Goal: Communication & Community: Answer question/provide support

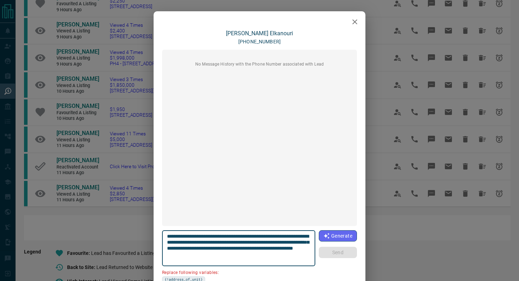
click at [355, 25] on icon "button" at bounding box center [354, 22] width 8 height 8
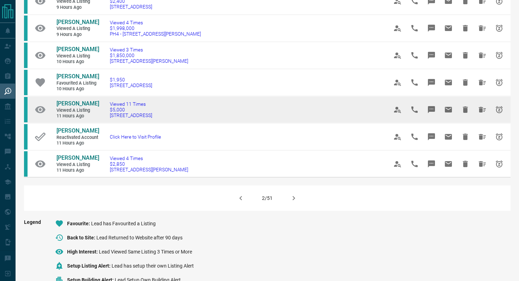
scroll to position [418, 0]
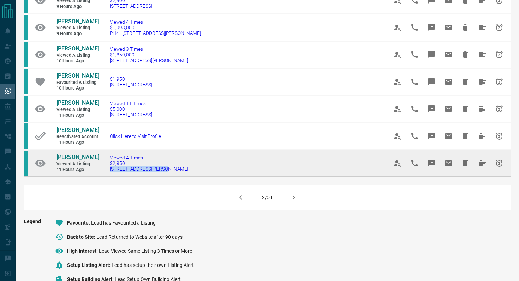
drag, startPoint x: 169, startPoint y: 198, endPoint x: 105, endPoint y: 198, distance: 63.9
click at [105, 176] on td "Viewed 4 Times $2,850 [STREET_ADDRESS][PERSON_NAME]" at bounding box center [238, 163] width 278 height 27
copy span "[STREET_ADDRESS][PERSON_NAME]"
click at [431, 172] on button "Message" at bounding box center [431, 163] width 17 height 17
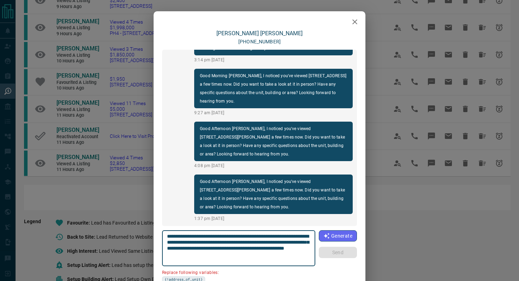
scroll to position [37, 0]
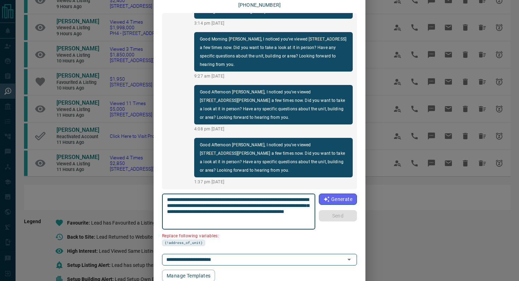
drag, startPoint x: 208, startPoint y: 203, endPoint x: 162, endPoint y: 206, distance: 46.3
click at [162, 206] on div "[PERSON_NAME] [PHONE_NUMBER] Good Morning [PERSON_NAME], I see you have made a …" at bounding box center [260, 137] width 212 height 289
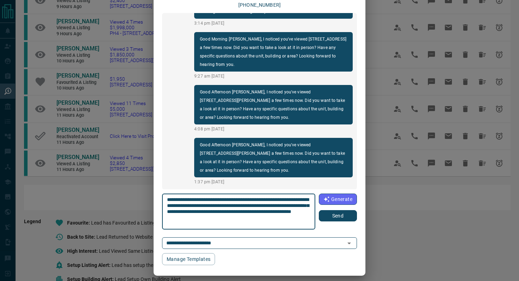
type textarea "**********"
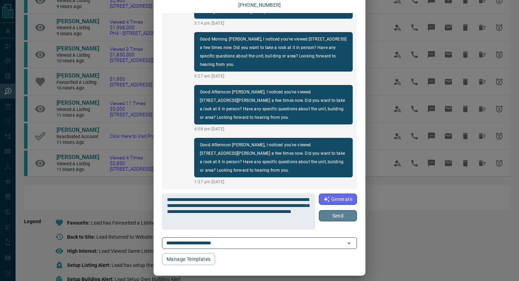
click at [333, 218] on button "Send" at bounding box center [338, 215] width 38 height 11
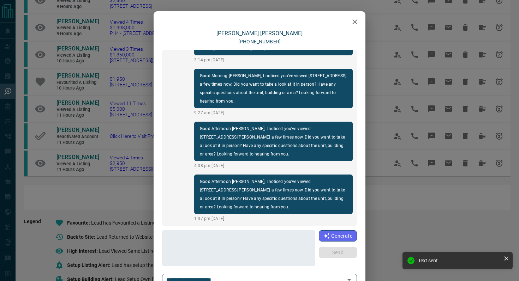
scroll to position [188, 0]
click at [355, 18] on icon "button" at bounding box center [354, 22] width 8 height 8
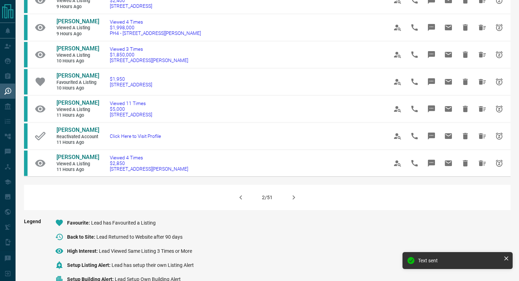
click at [298, 206] on button "button" at bounding box center [293, 197] width 17 height 17
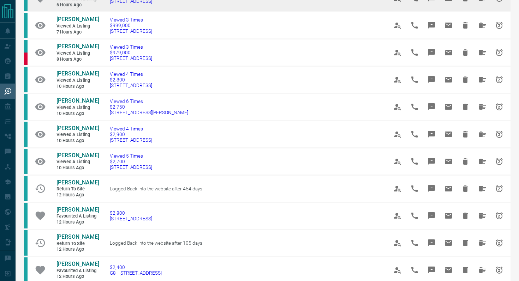
scroll to position [229, 0]
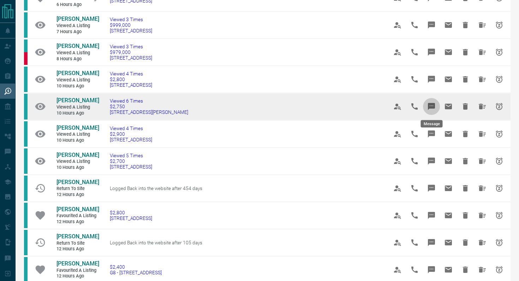
click at [433, 105] on icon "Message" at bounding box center [431, 106] width 7 height 7
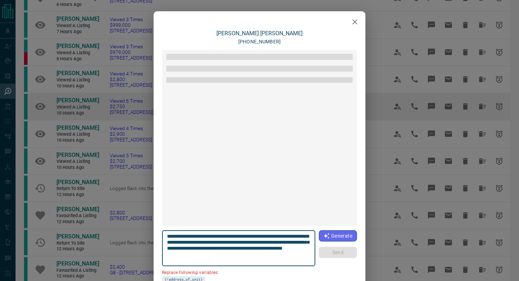
scroll to position [38, 0]
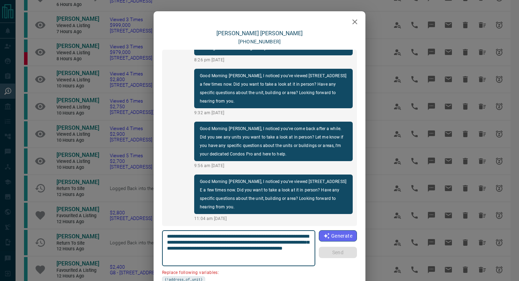
click at [356, 16] on button "button" at bounding box center [355, 22] width 14 height 14
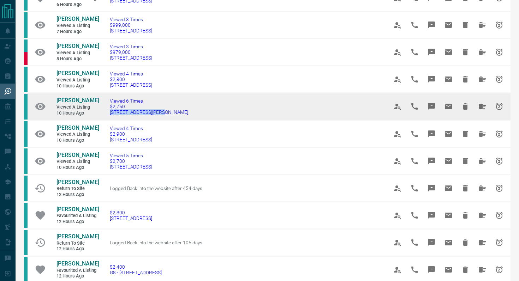
drag, startPoint x: 168, startPoint y: 113, endPoint x: 108, endPoint y: 112, distance: 59.3
click at [108, 112] on td "Viewed 6 Times $2,750 [STREET_ADDRESS][PERSON_NAME]" at bounding box center [238, 106] width 278 height 27
copy span "[STREET_ADDRESS][PERSON_NAME]"
click at [431, 108] on icon "Message" at bounding box center [431, 106] width 7 height 7
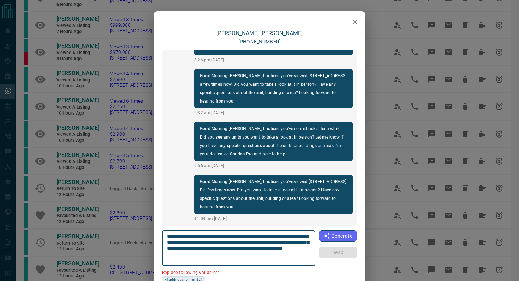
drag, startPoint x: 206, startPoint y: 242, endPoint x: 167, endPoint y: 241, distance: 39.9
click at [167, 241] on div "**********" at bounding box center [238, 248] width 153 height 36
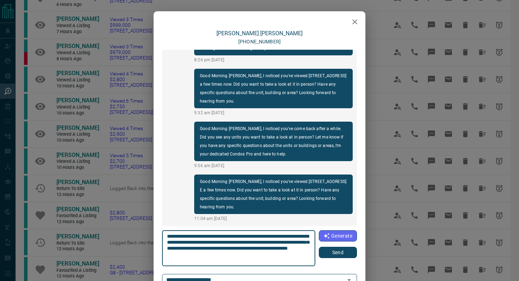
type textarea "**********"
click at [327, 254] on button "Send" at bounding box center [338, 252] width 38 height 11
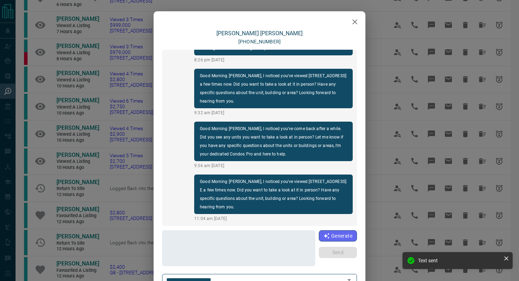
scroll to position [91, 0]
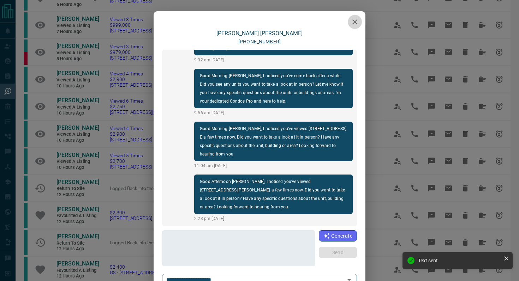
click at [352, 23] on icon "button" at bounding box center [354, 22] width 8 height 8
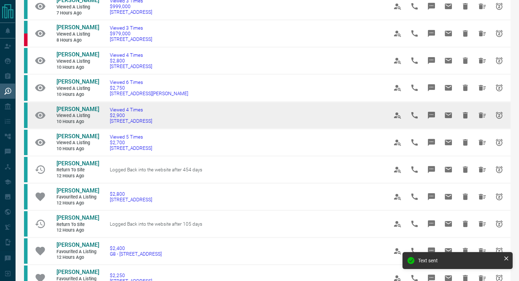
scroll to position [250, 0]
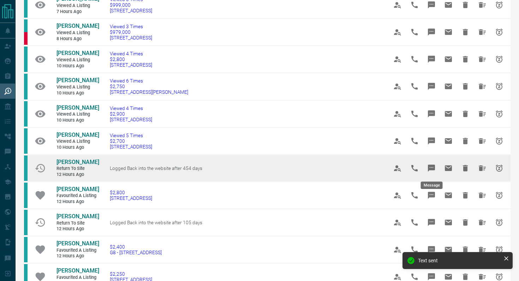
click at [435, 163] on button "Message" at bounding box center [431, 168] width 17 height 17
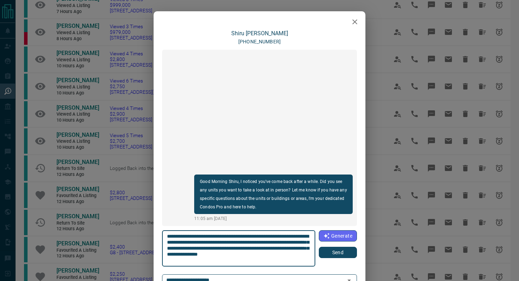
click at [339, 252] on button "Send" at bounding box center [338, 252] width 38 height 11
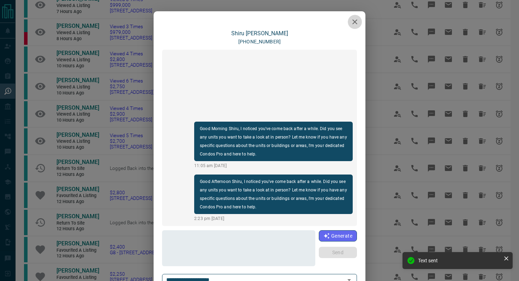
click at [359, 20] on icon "button" at bounding box center [354, 22] width 8 height 8
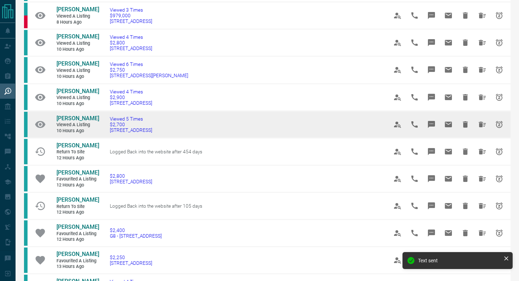
scroll to position [273, 0]
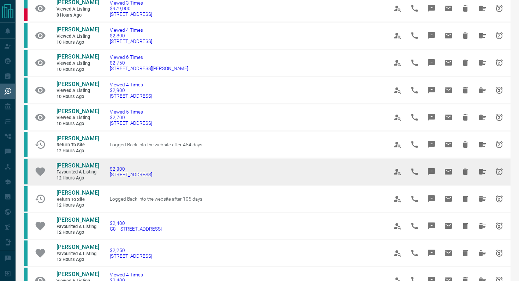
drag, startPoint x: 173, startPoint y: 176, endPoint x: 104, endPoint y: 175, distance: 69.2
click at [104, 175] on td "$2,800 [STREET_ADDRESS]" at bounding box center [238, 171] width 278 height 27
copy span "[STREET_ADDRESS]"
click at [434, 165] on button "Message" at bounding box center [431, 171] width 17 height 17
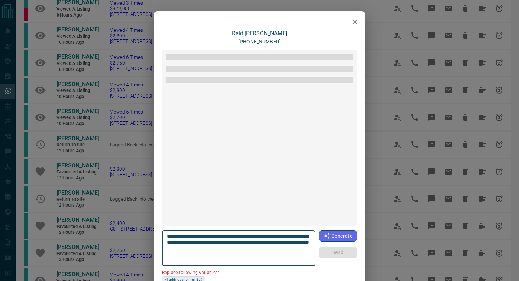
scroll to position [182, 0]
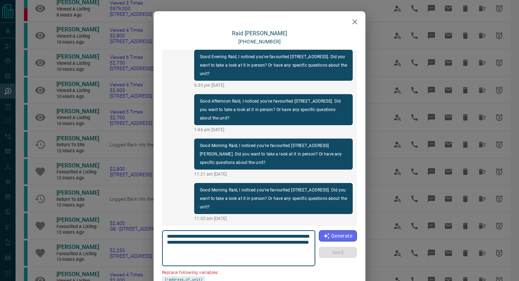
drag, startPoint x: 207, startPoint y: 242, endPoint x: 152, endPoint y: 241, distance: 55.1
click at [152, 241] on div "[PERSON_NAME] [PHONE_NUMBER] Hi Raid, this is [PERSON_NAME] with [DOMAIN_NAME].…" at bounding box center [259, 140] width 519 height 281
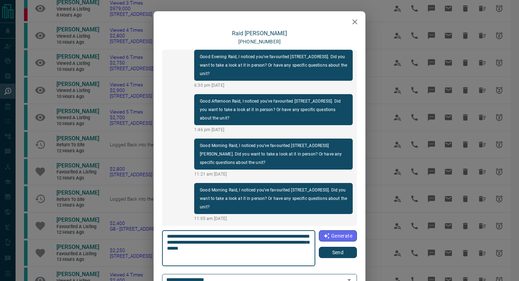
type textarea "**********"
click at [334, 255] on button "Send" at bounding box center [338, 252] width 38 height 11
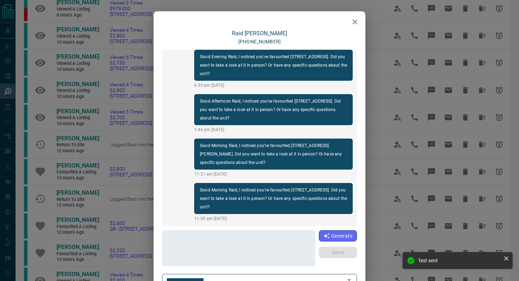
scroll to position [227, 0]
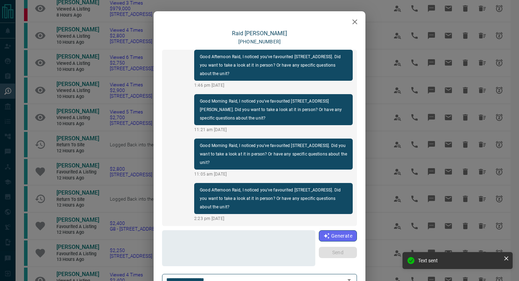
click at [355, 21] on icon "button" at bounding box center [354, 21] width 5 height 5
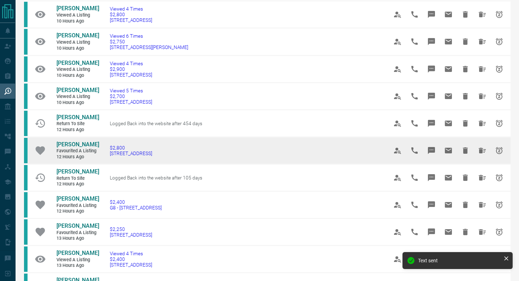
scroll to position [295, 0]
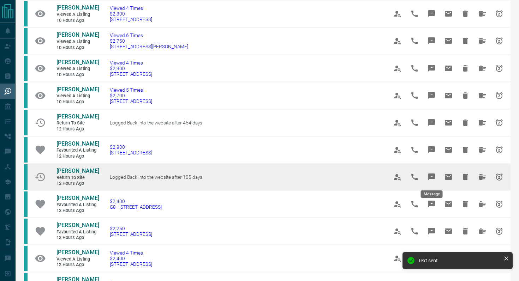
click at [430, 179] on icon "Message" at bounding box center [431, 177] width 8 height 8
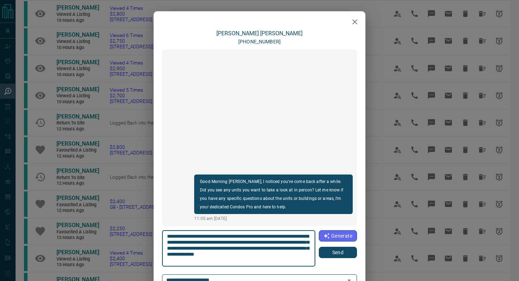
click at [354, 20] on icon "button" at bounding box center [354, 22] width 8 height 8
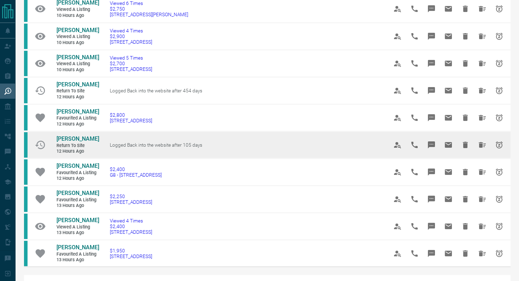
scroll to position [329, 0]
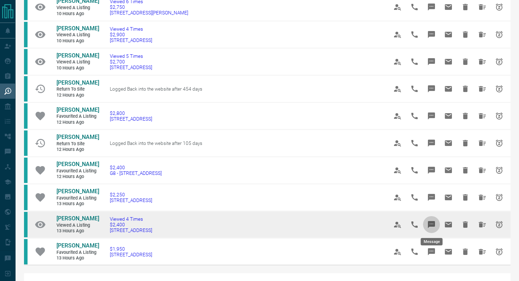
click at [430, 226] on icon "Message" at bounding box center [431, 224] width 7 height 7
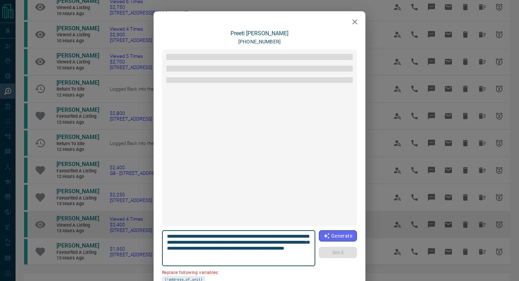
scroll to position [30, 0]
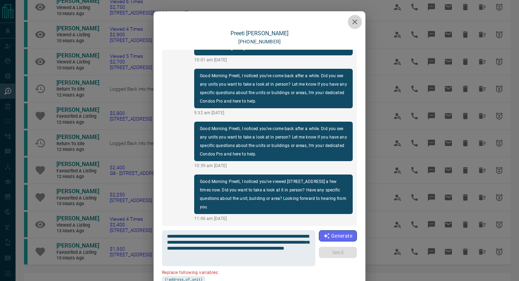
click at [353, 19] on icon "button" at bounding box center [354, 22] width 8 height 8
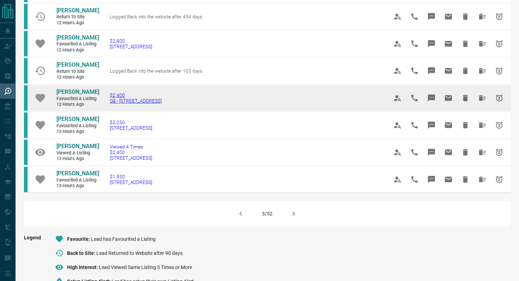
scroll to position [402, 0]
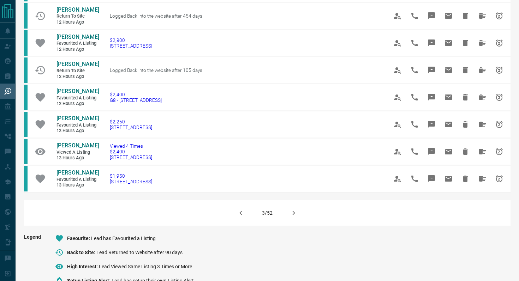
click at [294, 214] on icon "button" at bounding box center [293, 213] width 8 height 8
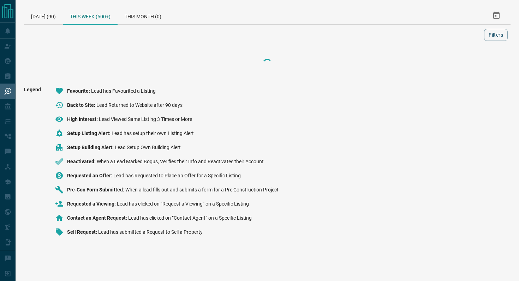
scroll to position [0, 0]
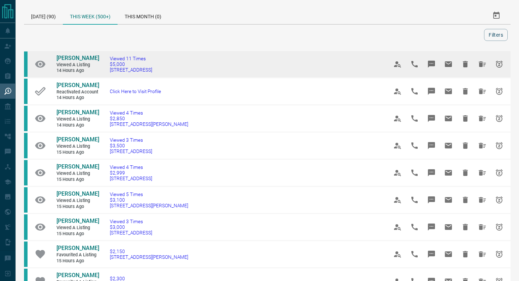
drag, startPoint x: 185, startPoint y: 71, endPoint x: 107, endPoint y: 72, distance: 77.7
click at [107, 72] on td "Viewed 11 Times $5,000 [STREET_ADDRESS]" at bounding box center [238, 64] width 278 height 27
copy span "[STREET_ADDRESS]"
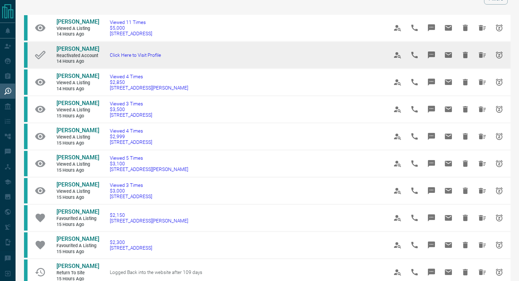
scroll to position [38, 0]
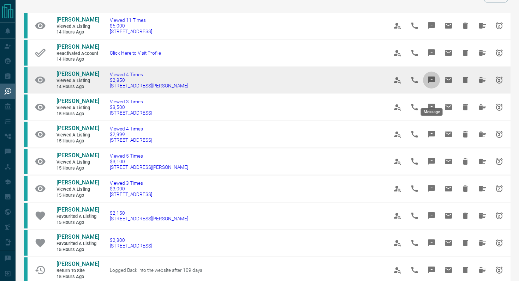
click at [436, 89] on button "Message" at bounding box center [431, 80] width 17 height 17
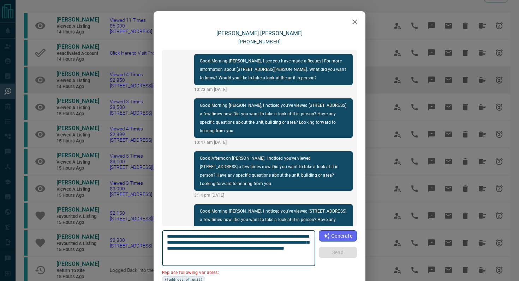
scroll to position [188, 0]
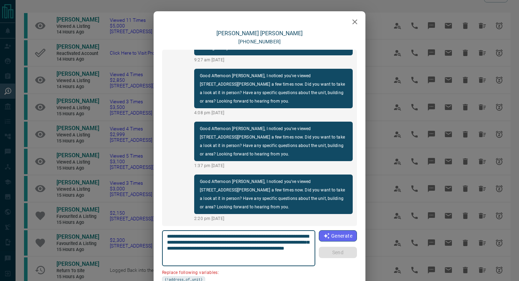
click at [353, 23] on icon "button" at bounding box center [354, 22] width 8 height 8
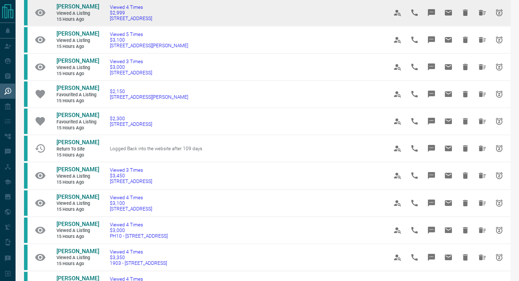
scroll to position [162, 0]
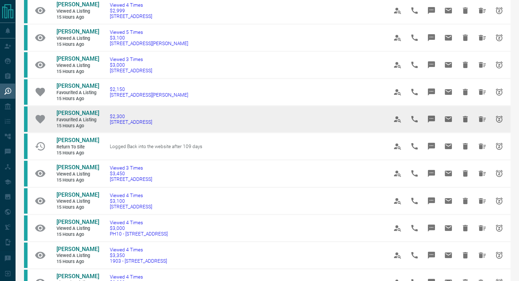
drag, startPoint x: 180, startPoint y: 155, endPoint x: 106, endPoint y: 149, distance: 75.1
click at [106, 133] on td "$2,300 [STREET_ADDRESS]" at bounding box center [238, 119] width 278 height 27
copy span "[STREET_ADDRESS]"
click at [431, 123] on icon "Message" at bounding box center [431, 119] width 7 height 7
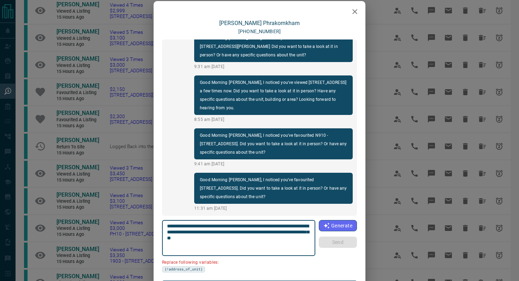
scroll to position [11, 0]
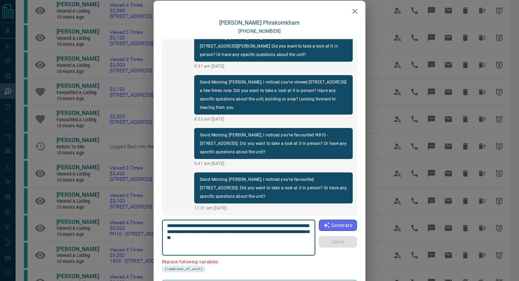
drag, startPoint x: 207, startPoint y: 232, endPoint x: 148, endPoint y: 229, distance: 59.3
click at [148, 229] on div "**********" at bounding box center [259, 140] width 519 height 281
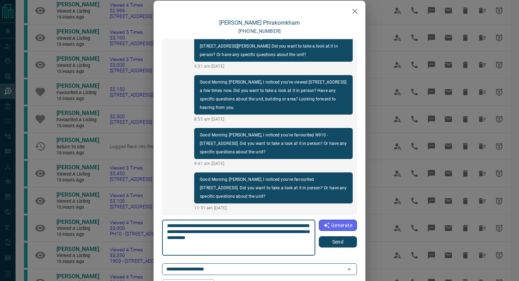
type textarea "**********"
click at [331, 244] on button "Send" at bounding box center [338, 241] width 38 height 11
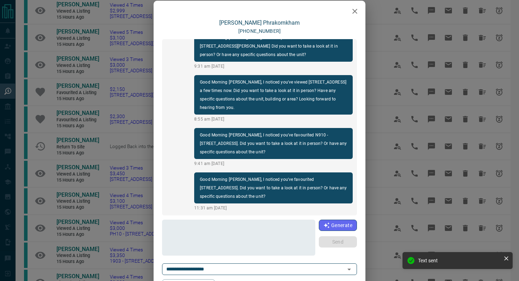
scroll to position [57, 0]
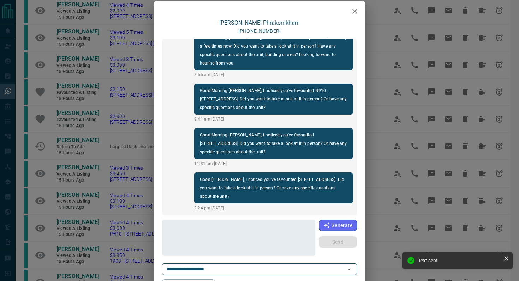
click at [353, 9] on icon "button" at bounding box center [354, 11] width 5 height 5
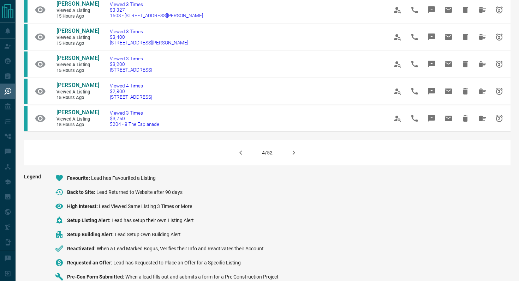
scroll to position [467, 0]
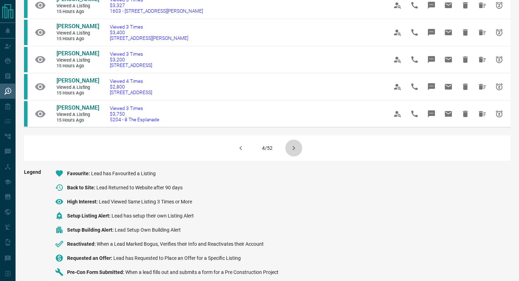
click at [293, 152] on icon "button" at bounding box center [293, 148] width 8 height 8
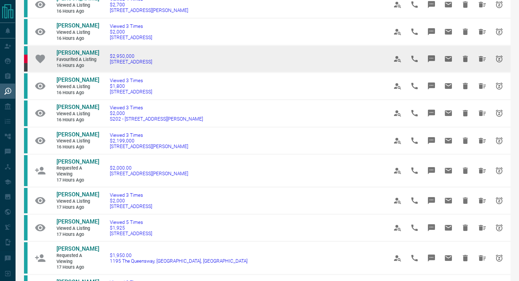
scroll to position [267, 0]
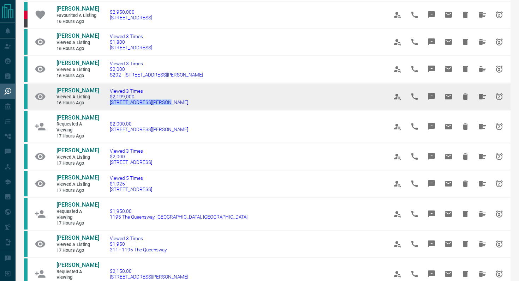
drag, startPoint x: 165, startPoint y: 108, endPoint x: 104, endPoint y: 104, distance: 61.2
click at [104, 104] on td "Viewed 3 Times $2,199,000 [STREET_ADDRESS][PERSON_NAME]" at bounding box center [238, 96] width 278 height 27
copy span "[STREET_ADDRESS][PERSON_NAME]"
click at [432, 100] on icon "Message" at bounding box center [431, 96] width 7 height 7
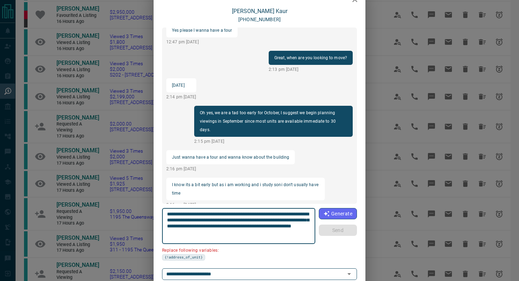
scroll to position [23, 0]
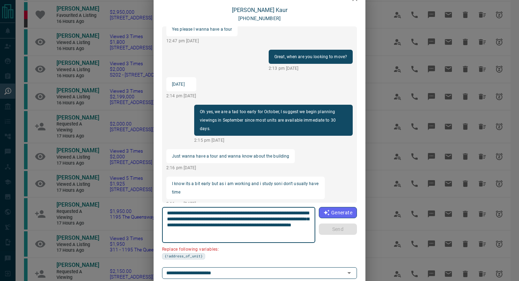
drag, startPoint x: 207, startPoint y: 219, endPoint x: 161, endPoint y: 218, distance: 46.6
click at [161, 218] on div "[PERSON_NAME] [PHONE_NUMBER] Hi [PERSON_NAME], this is [PERSON_NAME] with [DOMA…" at bounding box center [260, 151] width 212 height 289
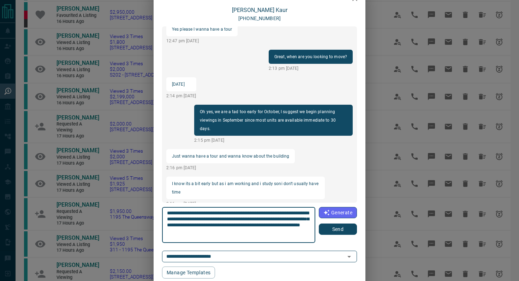
type textarea "**********"
click at [330, 230] on button "Send" at bounding box center [338, 229] width 38 height 11
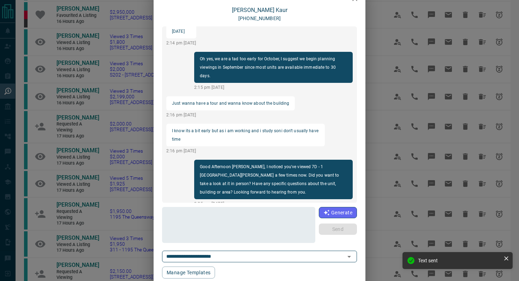
scroll to position [0, 0]
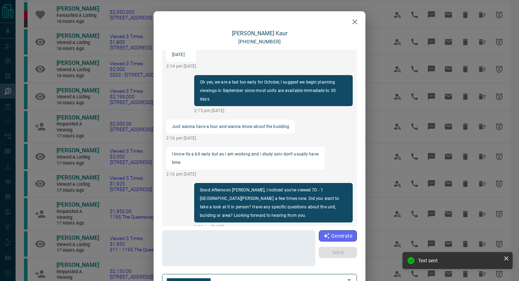
click at [356, 21] on icon "button" at bounding box center [354, 22] width 8 height 8
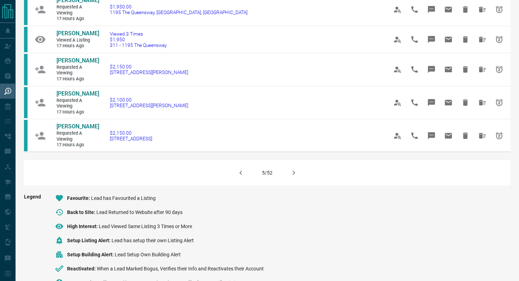
scroll to position [463, 0]
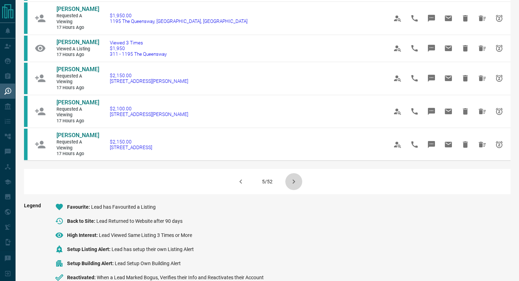
click at [296, 186] on icon "button" at bounding box center [293, 182] width 8 height 8
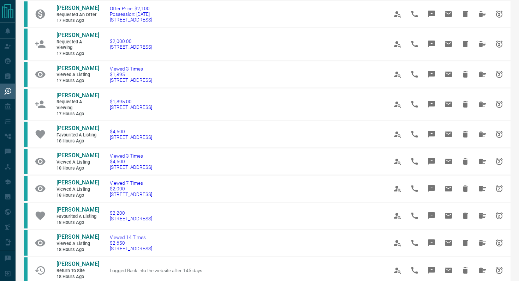
scroll to position [166, 0]
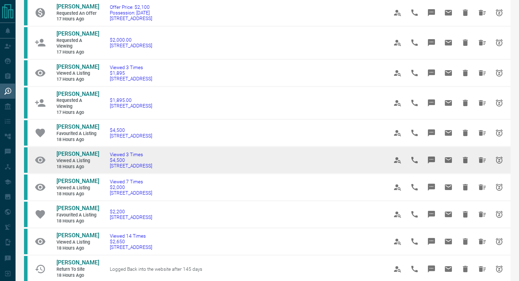
drag, startPoint x: 173, startPoint y: 167, endPoint x: 103, endPoint y: 165, distance: 69.9
click at [103, 165] on td "Viewed 3 Times $4,500 [STREET_ADDRESS]" at bounding box center [238, 160] width 278 height 27
copy span "[STREET_ADDRESS]"
click at [428, 158] on icon "Message" at bounding box center [431, 160] width 7 height 7
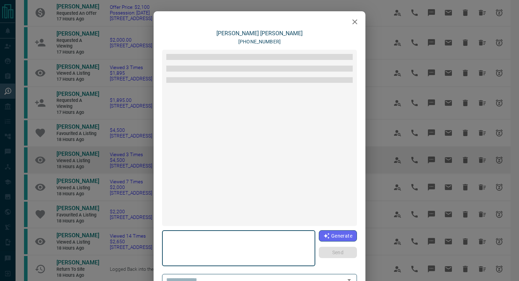
type textarea "**********"
type input "**********"
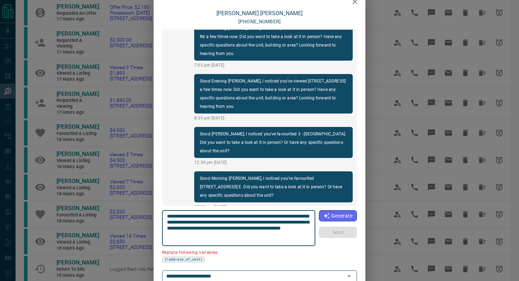
scroll to position [53, 0]
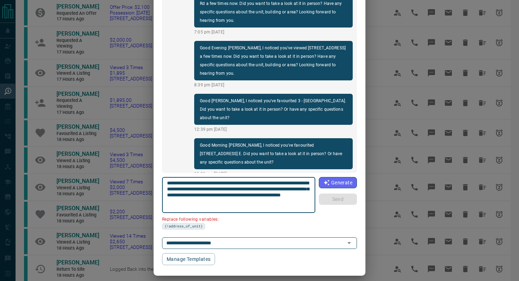
drag, startPoint x: 310, startPoint y: 182, endPoint x: 270, endPoint y: 181, distance: 39.2
click at [270, 181] on textarea "**********" at bounding box center [239, 195] width 144 height 30
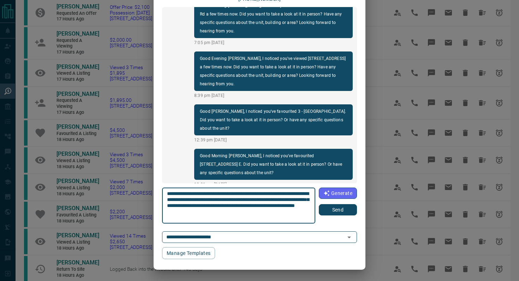
scroll to position [43, 0]
type textarea "**********"
click at [331, 211] on button "Send" at bounding box center [338, 209] width 38 height 11
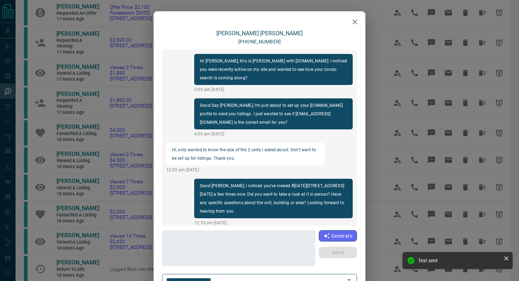
scroll to position [703, 0]
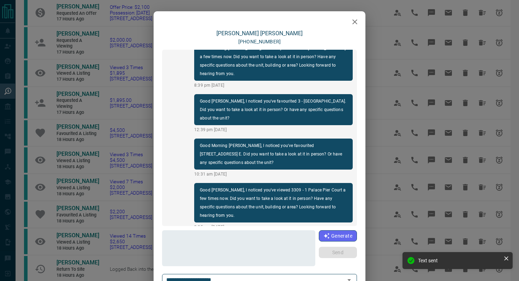
click at [356, 23] on icon "button" at bounding box center [354, 21] width 5 height 5
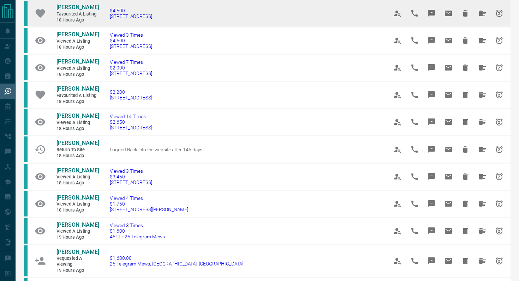
scroll to position [286, 0]
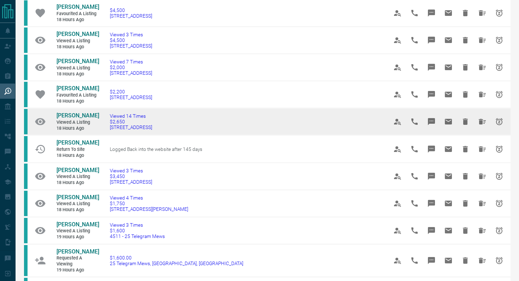
drag, startPoint x: 177, startPoint y: 138, endPoint x: 96, endPoint y: 133, distance: 81.3
click at [96, 133] on tr "[PERSON_NAME] Viewed a Listing 18 hours ago Viewed 14 Times $2,650 [STREET_ADDR…" at bounding box center [267, 121] width 486 height 27
drag, startPoint x: 208, startPoint y: 139, endPoint x: 201, endPoint y: 139, distance: 7.1
click at [204, 136] on td "Viewed 14 Times $2,650 [STREET_ADDRESS]" at bounding box center [238, 121] width 278 height 27
drag, startPoint x: 179, startPoint y: 137, endPoint x: 106, endPoint y: 136, distance: 73.1
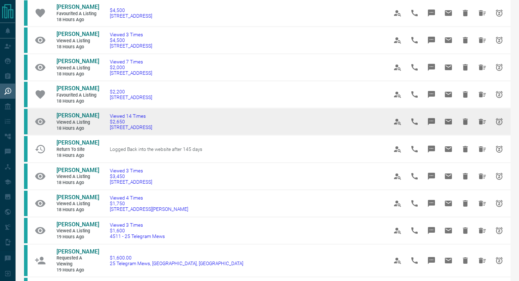
click at [106, 136] on td "Viewed 14 Times $2,650 [STREET_ADDRESS]" at bounding box center [238, 121] width 278 height 27
copy span "[STREET_ADDRESS]"
click at [433, 125] on icon "Message" at bounding box center [431, 121] width 7 height 7
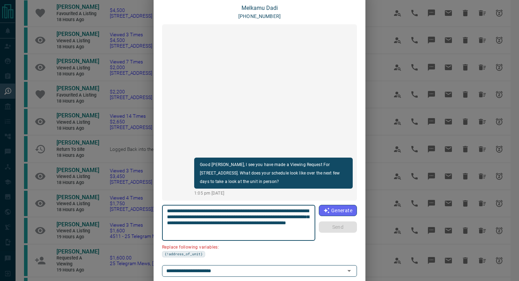
scroll to position [30, 0]
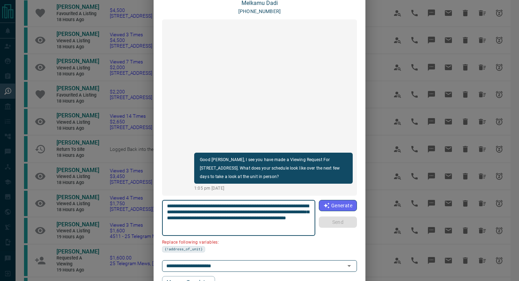
drag, startPoint x: 207, startPoint y: 211, endPoint x: 160, endPoint y: 211, distance: 46.6
click at [160, 211] on div "**********" at bounding box center [260, 144] width 212 height 289
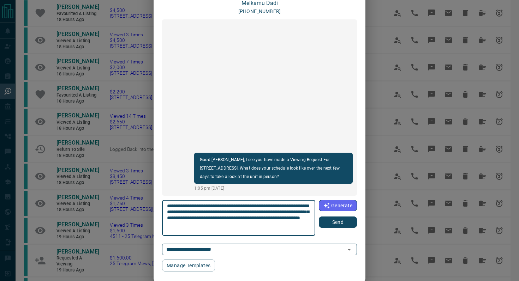
type textarea "**********"
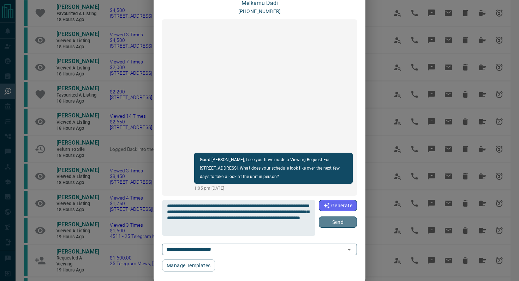
click at [344, 221] on button "Send" at bounding box center [338, 222] width 38 height 11
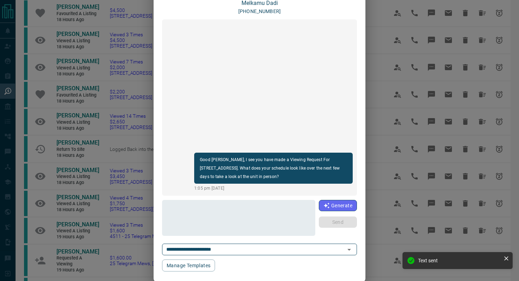
scroll to position [0, 0]
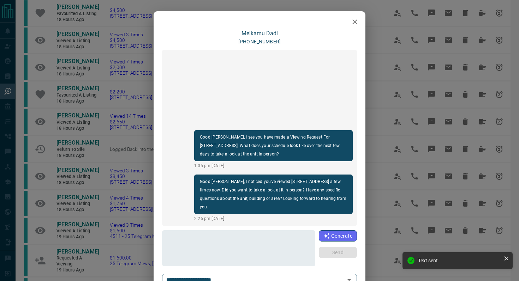
click at [354, 22] on icon "button" at bounding box center [354, 21] width 5 height 5
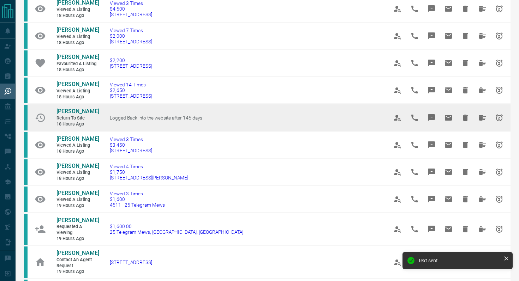
scroll to position [318, 0]
click at [433, 121] on icon "Message" at bounding box center [431, 117] width 8 height 8
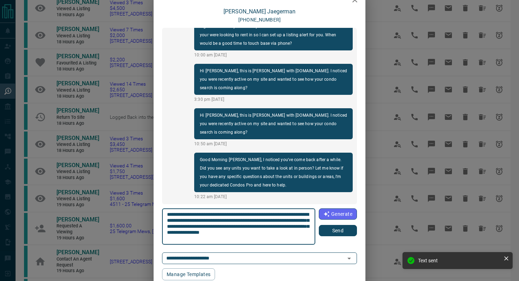
scroll to position [43, 0]
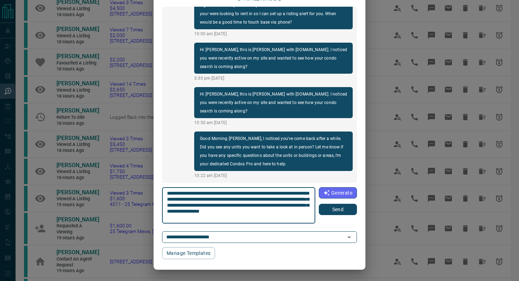
click at [342, 208] on button "Send" at bounding box center [338, 209] width 38 height 11
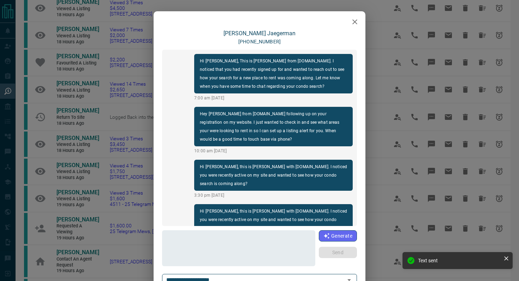
scroll to position [127, 0]
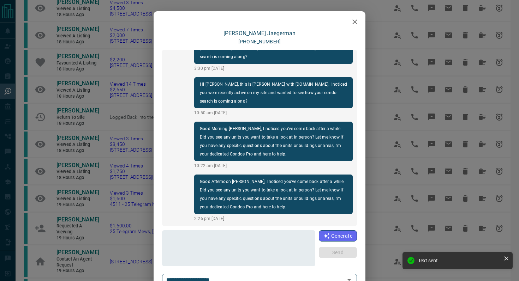
click at [351, 21] on icon "button" at bounding box center [354, 22] width 8 height 8
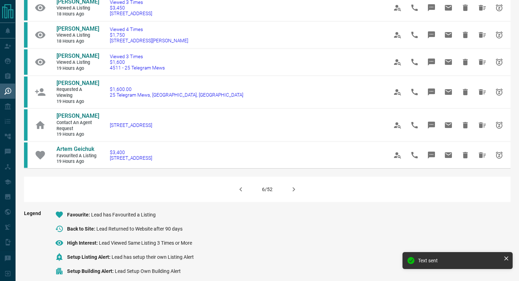
scroll to position [461, 0]
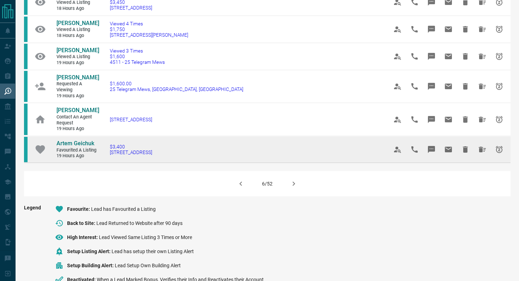
drag, startPoint x: 182, startPoint y: 168, endPoint x: 104, endPoint y: 168, distance: 78.0
click at [104, 163] on td "$3,400 [STREET_ADDRESS]" at bounding box center [238, 149] width 278 height 27
copy span "[STREET_ADDRESS]"
click at [435, 154] on icon "Message" at bounding box center [431, 149] width 8 height 8
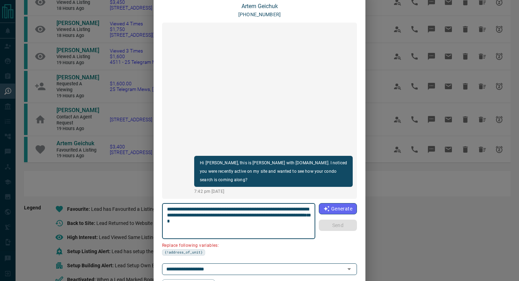
scroll to position [59, 0]
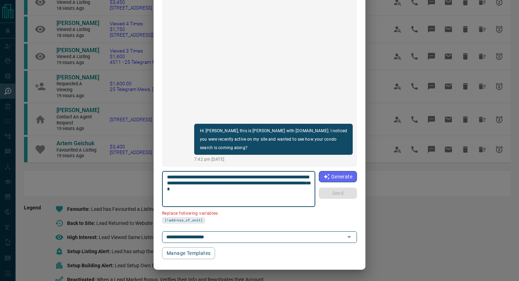
drag, startPoint x: 207, startPoint y: 183, endPoint x: 160, endPoint y: 182, distance: 46.6
click at [160, 182] on div "**********" at bounding box center [260, 115] width 212 height 289
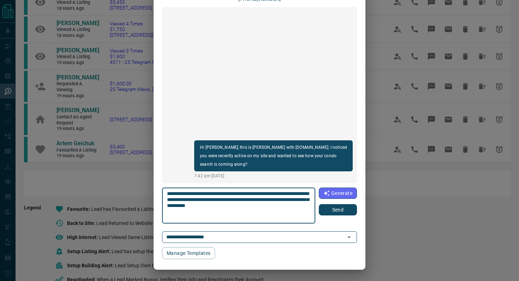
type textarea "**********"
click at [337, 209] on button "Send" at bounding box center [338, 209] width 38 height 11
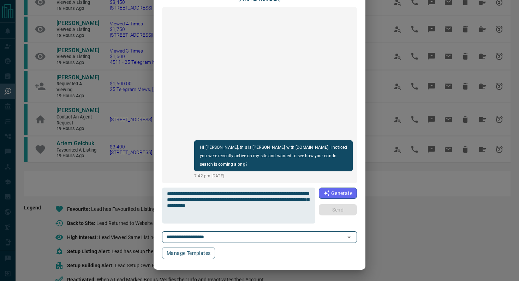
scroll to position [0, 0]
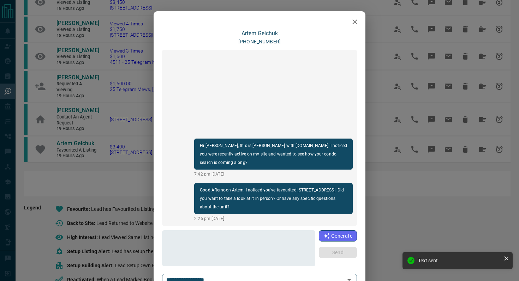
click at [354, 22] on icon "button" at bounding box center [354, 21] width 5 height 5
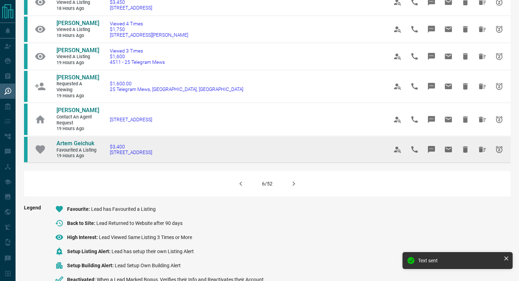
drag, startPoint x: 183, startPoint y: 167, endPoint x: 31, endPoint y: 156, distance: 152.5
click at [31, 156] on tr "Artem Geichuk Favourited a Listing 19 hours ago $3,400 703 - 25 [GEOGRAPHIC_DAT…" at bounding box center [267, 149] width 486 height 27
copy tr "Artem Geichuk Favourited a Listing 19 hours ago $3,400 703 - 25 [GEOGRAPHIC_DAT…"
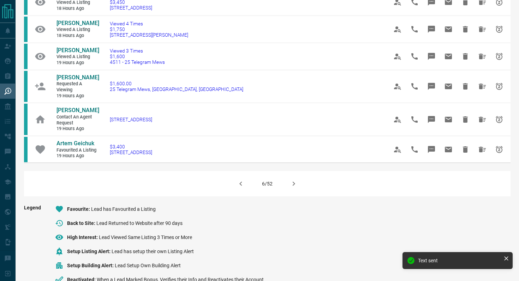
click at [292, 188] on icon "button" at bounding box center [293, 184] width 8 height 8
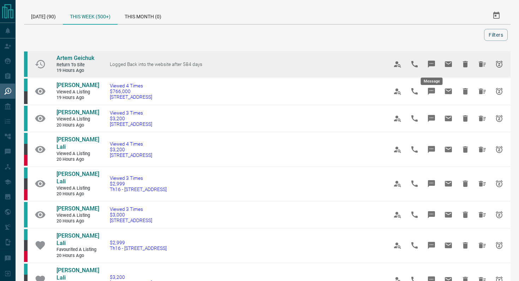
click at [433, 63] on icon "Message" at bounding box center [431, 64] width 8 height 8
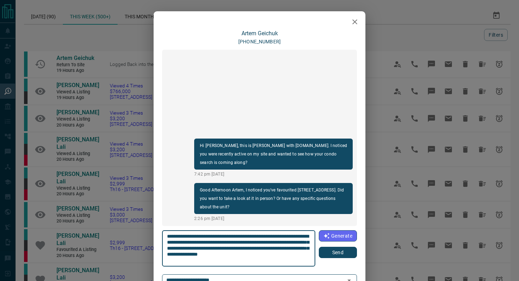
click at [358, 21] on icon "button" at bounding box center [354, 22] width 8 height 8
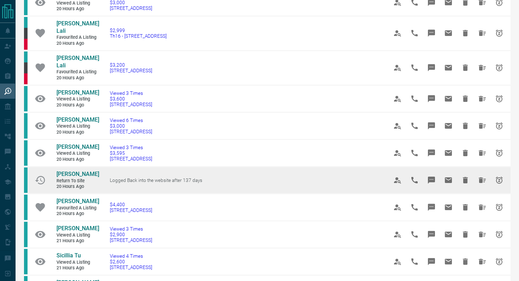
scroll to position [213, 0]
click at [430, 176] on icon "Message" at bounding box center [431, 179] width 7 height 7
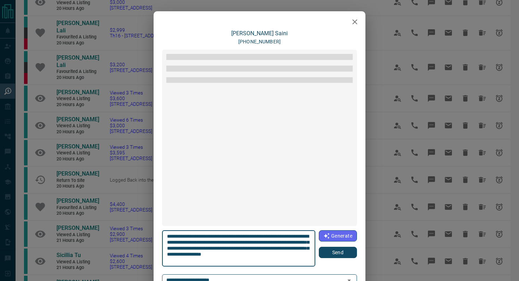
scroll to position [144, 0]
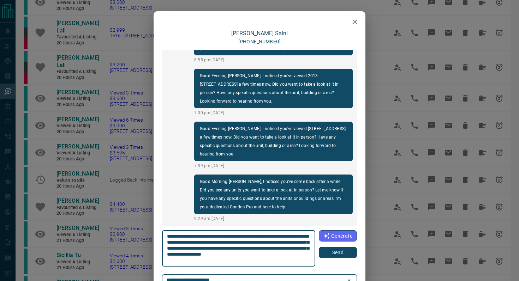
click at [337, 252] on button "Send" at bounding box center [338, 252] width 38 height 11
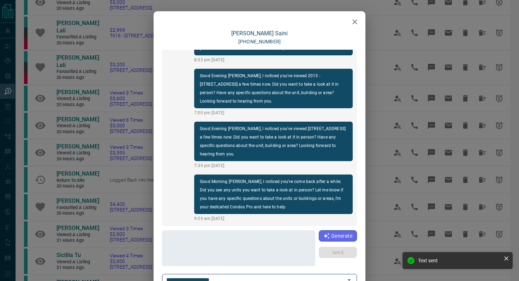
scroll to position [197, 0]
click at [354, 20] on icon "button" at bounding box center [354, 22] width 8 height 8
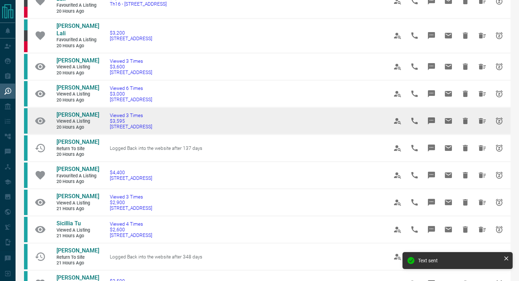
scroll to position [246, 0]
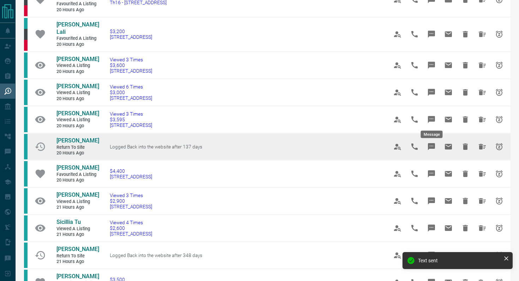
click at [433, 143] on icon "Message" at bounding box center [431, 146] width 7 height 7
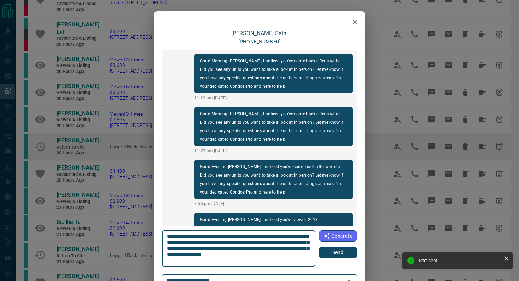
scroll to position [197, 0]
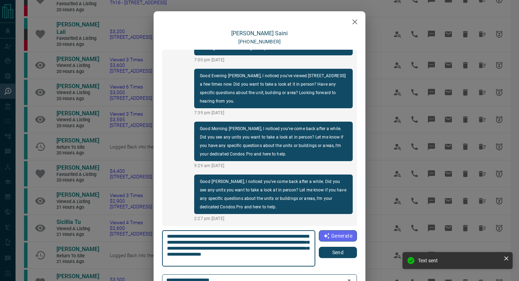
click at [353, 26] on button "button" at bounding box center [355, 22] width 14 height 14
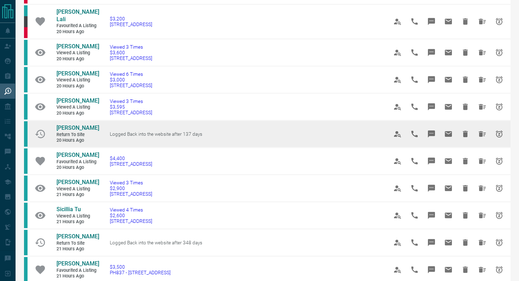
scroll to position [260, 0]
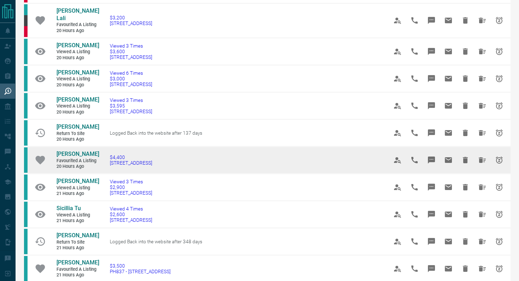
drag, startPoint x: 203, startPoint y: 131, endPoint x: 102, endPoint y: 131, distance: 101.3
click at [102, 146] on td "$4,400 [STREET_ADDRESS]" at bounding box center [238, 159] width 278 height 27
click at [428, 157] on icon "Message" at bounding box center [431, 160] width 7 height 7
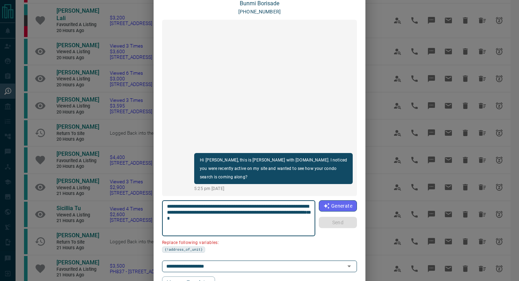
scroll to position [59, 0]
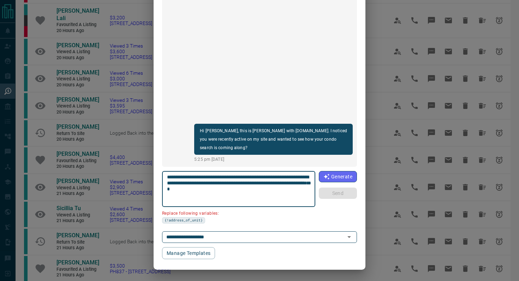
drag, startPoint x: 206, startPoint y: 181, endPoint x: 144, endPoint y: 178, distance: 62.9
click at [144, 178] on div "**********" at bounding box center [259, 140] width 519 height 281
click at [184, 181] on textarea "**********" at bounding box center [239, 189] width 144 height 30
drag, startPoint x: 206, startPoint y: 182, endPoint x: 165, endPoint y: 182, distance: 41.6
click at [165, 182] on div "**********" at bounding box center [238, 189] width 153 height 36
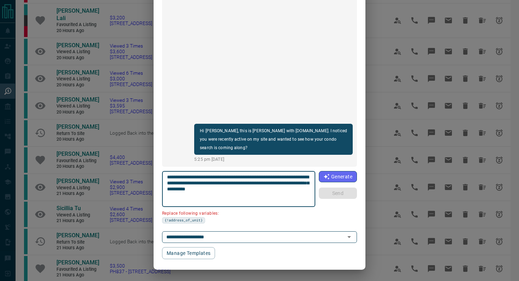
scroll to position [43, 0]
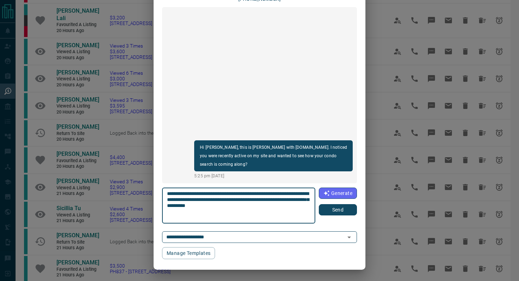
type textarea "**********"
click at [327, 210] on button "Send" at bounding box center [338, 209] width 38 height 11
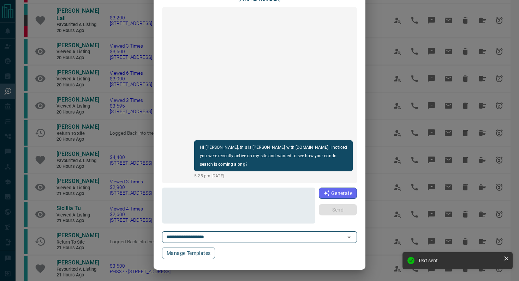
scroll to position [0, 0]
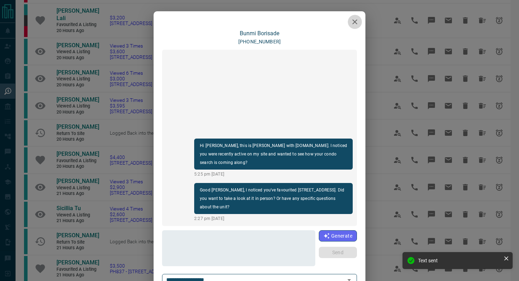
click at [358, 21] on icon "button" at bounding box center [354, 22] width 8 height 8
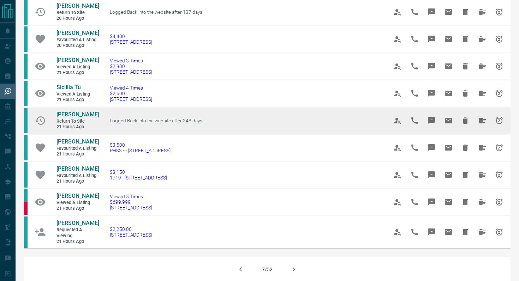
scroll to position [418, 0]
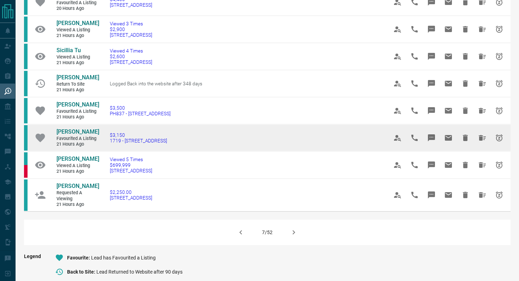
drag, startPoint x: 164, startPoint y: 111, endPoint x: 105, endPoint y: 111, distance: 58.6
click at [105, 124] on td "$3,150 1719 - [STREET_ADDRESS]" at bounding box center [238, 137] width 278 height 27
click at [430, 134] on icon "Message" at bounding box center [431, 137] width 7 height 7
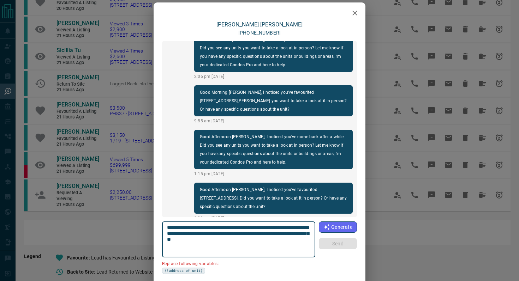
scroll to position [9, 0]
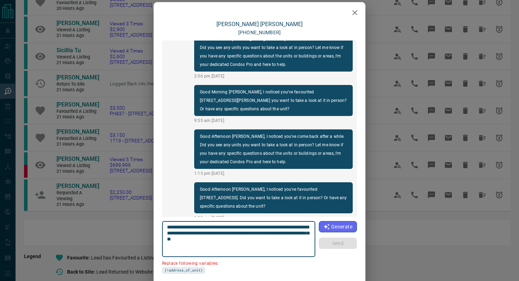
click at [354, 14] on icon "button" at bounding box center [354, 12] width 8 height 8
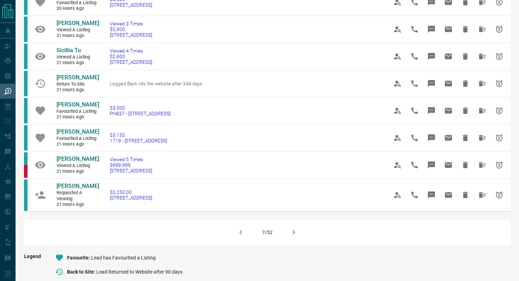
scroll to position [0, 0]
click at [294, 228] on icon "button" at bounding box center [293, 232] width 8 height 8
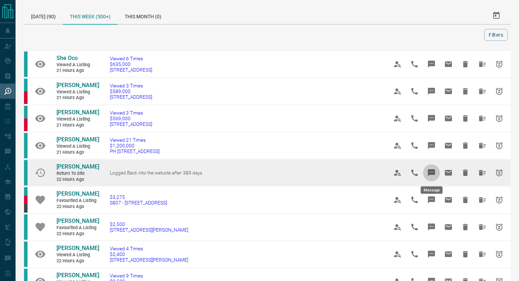
click at [432, 173] on icon "Message" at bounding box center [431, 172] width 7 height 7
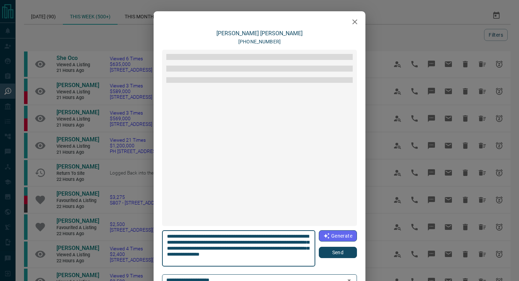
scroll to position [731, 0]
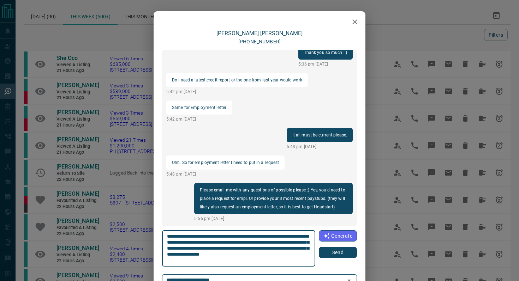
click at [340, 252] on button "Send" at bounding box center [338, 252] width 38 height 11
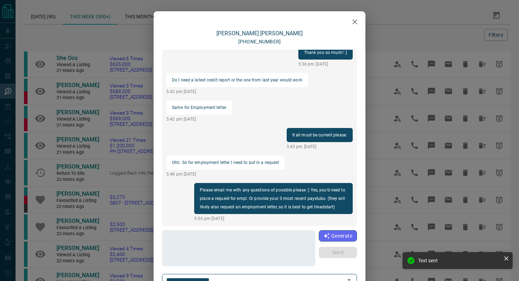
scroll to position [784, 0]
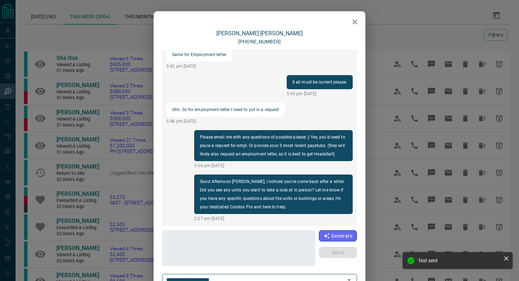
click at [357, 19] on icon "button" at bounding box center [354, 22] width 8 height 8
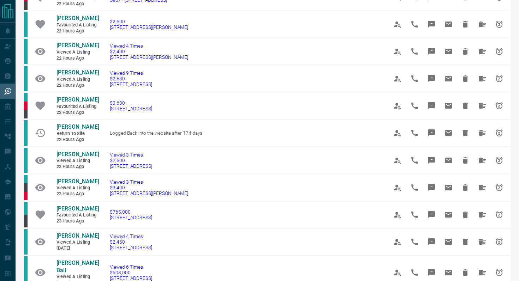
scroll to position [205, 0]
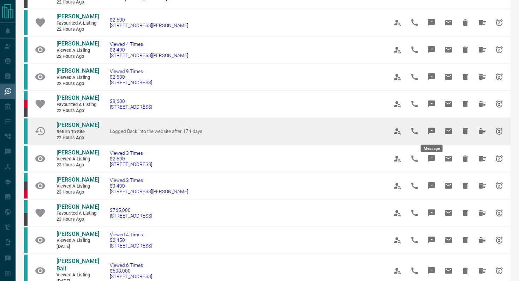
click at [433, 133] on icon "Message" at bounding box center [431, 131] width 7 height 7
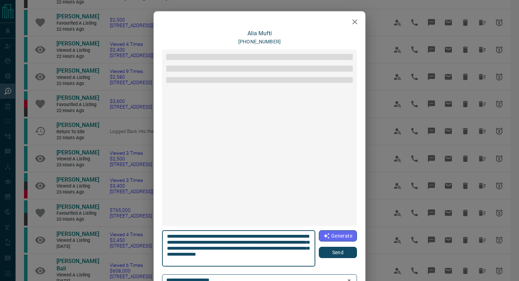
scroll to position [93, 0]
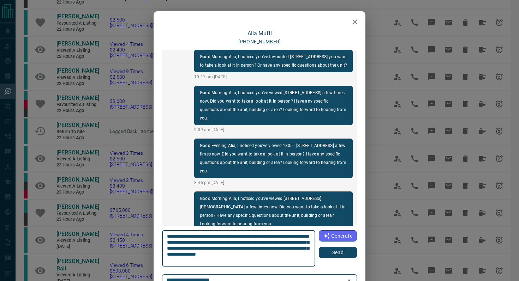
click at [338, 253] on button "Send" at bounding box center [338, 252] width 38 height 11
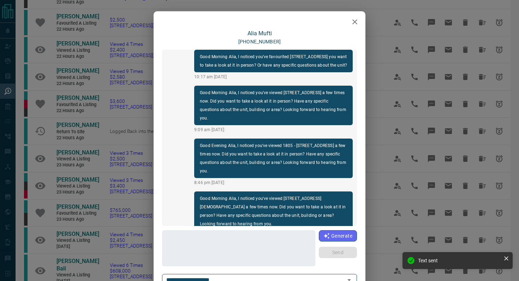
scroll to position [146, 0]
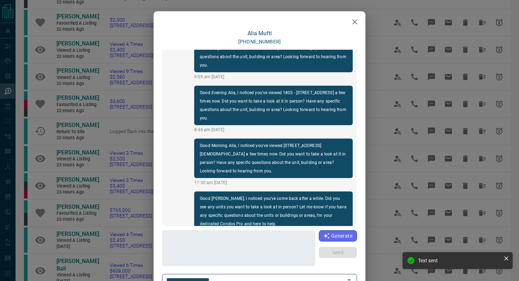
click at [350, 25] on icon "button" at bounding box center [354, 22] width 8 height 8
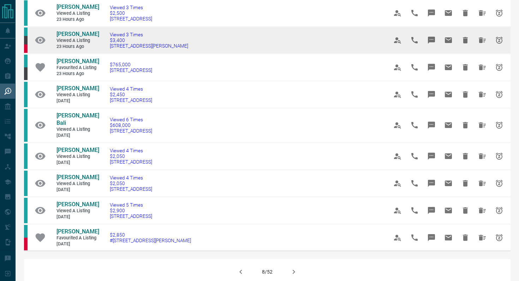
scroll to position [353, 0]
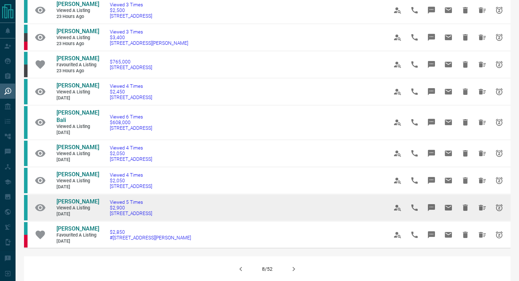
drag, startPoint x: 193, startPoint y: 206, endPoint x: 103, endPoint y: 207, distance: 89.7
click at [103, 207] on td "Viewed 5 Times $2,900 [STREET_ADDRESS]" at bounding box center [238, 207] width 278 height 27
click at [434, 204] on icon "Message" at bounding box center [431, 207] width 7 height 7
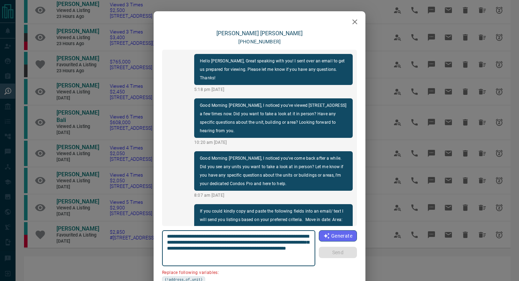
scroll to position [119, 0]
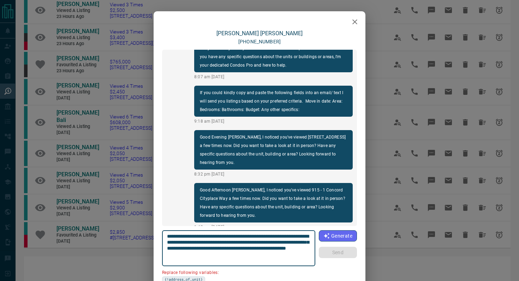
click at [354, 18] on icon "button" at bounding box center [354, 22] width 8 height 8
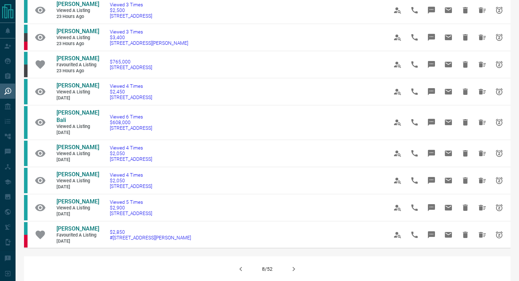
click at [291, 267] on button "button" at bounding box center [293, 269] width 17 height 17
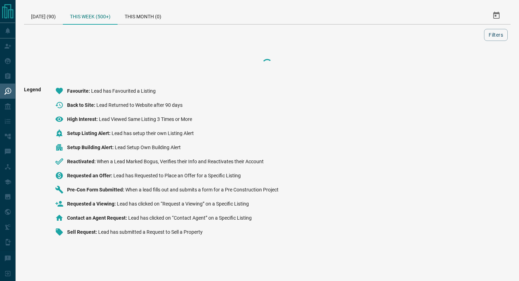
scroll to position [0, 0]
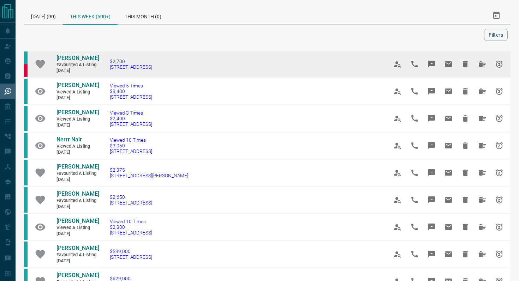
drag, startPoint x: 168, startPoint y: 67, endPoint x: 101, endPoint y: 67, distance: 67.8
click at [101, 67] on td "$2,700 [STREET_ADDRESS]" at bounding box center [238, 64] width 278 height 27
click at [432, 62] on icon "Message" at bounding box center [431, 64] width 7 height 7
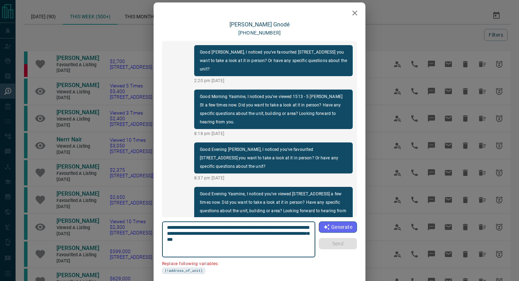
scroll to position [9, 0]
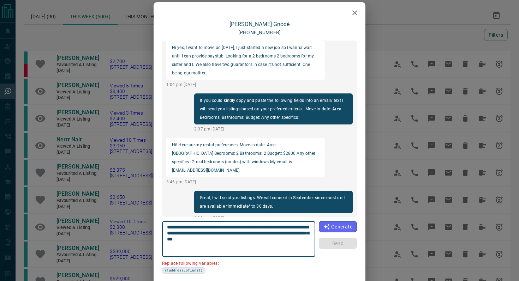
drag, startPoint x: 207, startPoint y: 232, endPoint x: 137, endPoint y: 232, distance: 70.2
click at [137, 232] on div "[PERSON_NAME] [PHONE_NUMBER] Good [PERSON_NAME], I noticed you've favourited 16…" at bounding box center [259, 140] width 519 height 281
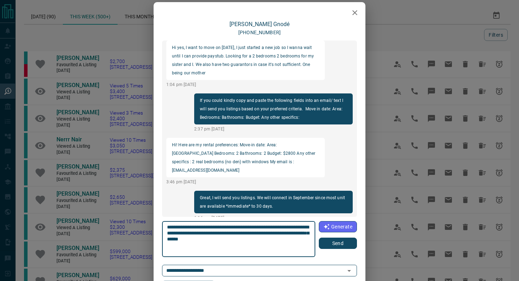
type textarea "**********"
click at [331, 241] on button "Send" at bounding box center [338, 243] width 38 height 11
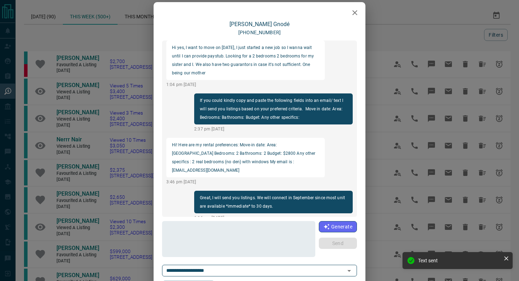
scroll to position [584, 0]
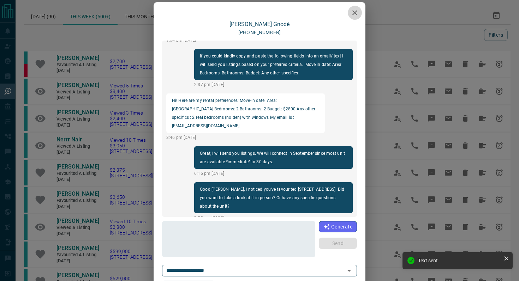
click at [355, 13] on icon "button" at bounding box center [354, 12] width 5 height 5
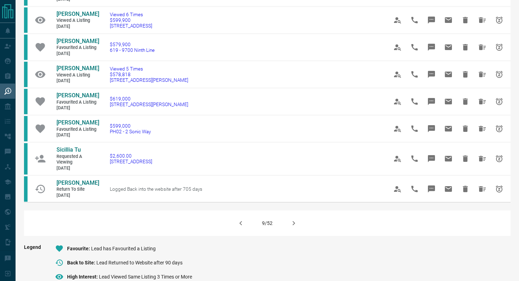
scroll to position [410, 0]
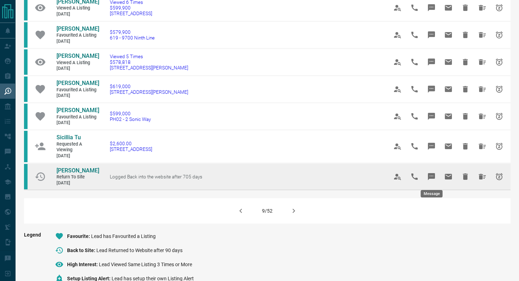
click at [434, 174] on icon "Message" at bounding box center [431, 176] width 7 height 7
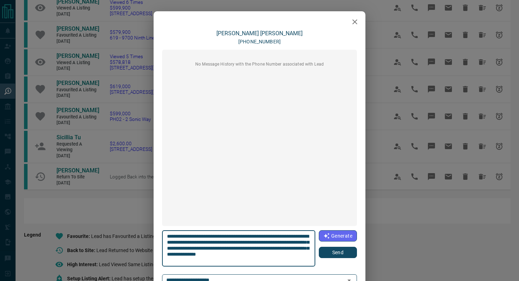
click at [352, 22] on icon "button" at bounding box center [354, 22] width 8 height 8
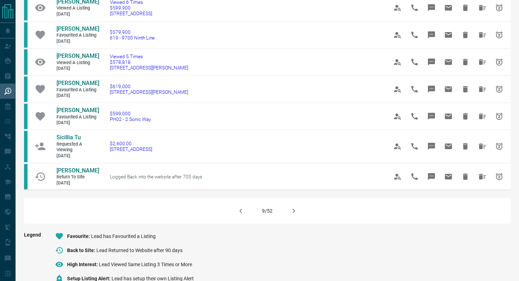
click at [299, 210] on button "button" at bounding box center [293, 211] width 17 height 17
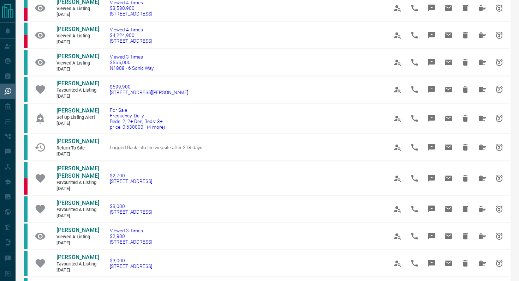
scroll to position [84, 0]
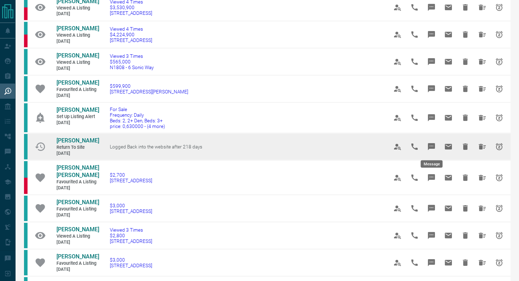
click at [433, 143] on icon "Message" at bounding box center [431, 147] width 8 height 8
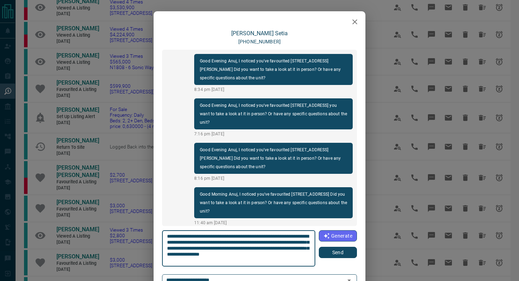
scroll to position [443, 0]
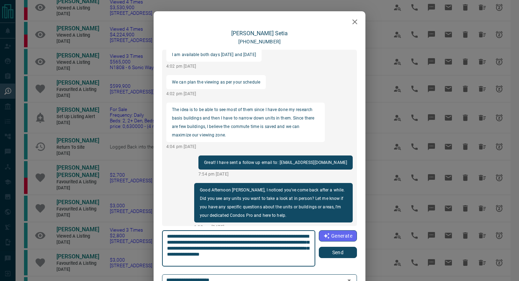
click at [359, 19] on button "button" at bounding box center [355, 22] width 14 height 14
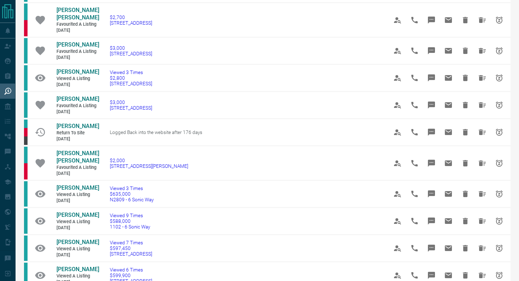
scroll to position [245, 0]
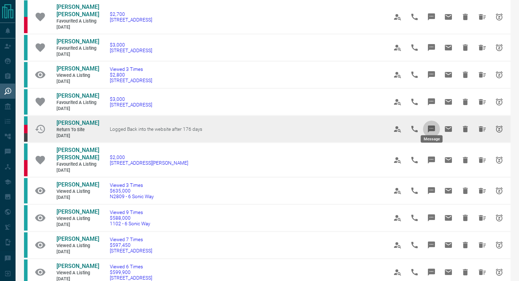
click at [431, 126] on icon "Message" at bounding box center [431, 129] width 7 height 7
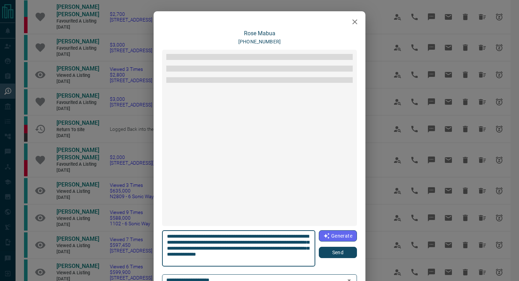
scroll to position [563, 0]
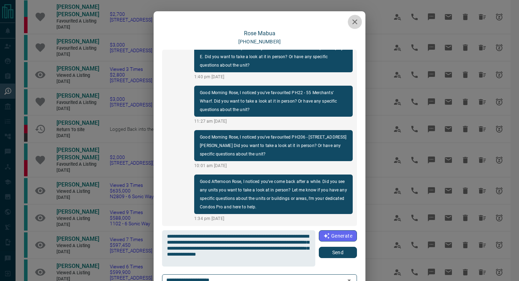
click at [352, 23] on icon "button" at bounding box center [354, 22] width 8 height 8
